Goal: Go to known website: Access a specific website the user already knows

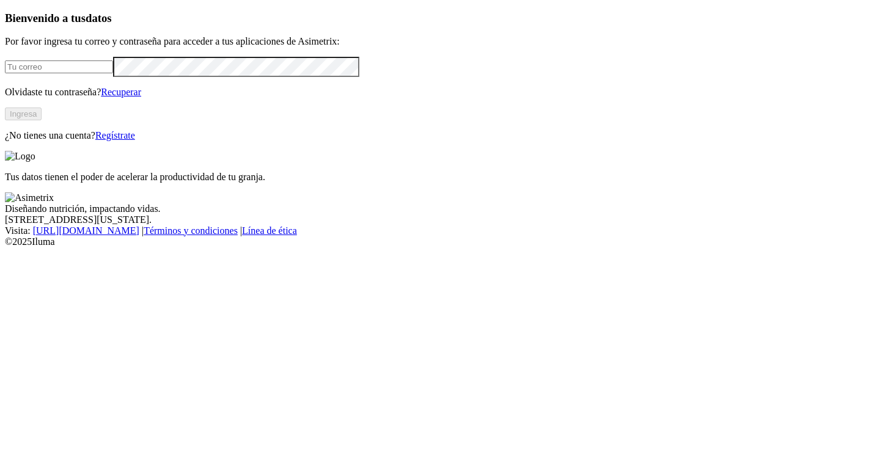
type input "[PERSON_NAME][EMAIL_ADDRESS][DOMAIN_NAME]"
click at [42, 120] on button "Ingresa" at bounding box center [23, 114] width 37 height 13
